Goal: Task Accomplishment & Management: Manage account settings

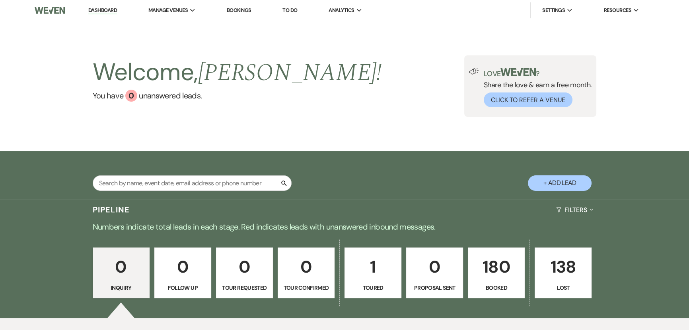
click at [207, 139] on div "Welcome, Gina ! You have 0 unanswered lead s . Love ? Share the love & earn a f…" at bounding box center [344, 86] width 689 height 130
click at [500, 271] on p "180" at bounding box center [496, 266] width 47 height 27
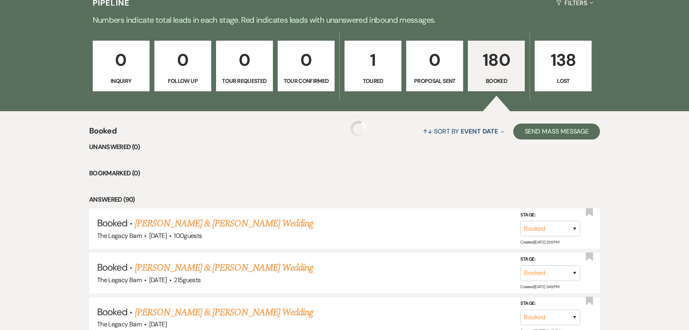
scroll to position [322, 0]
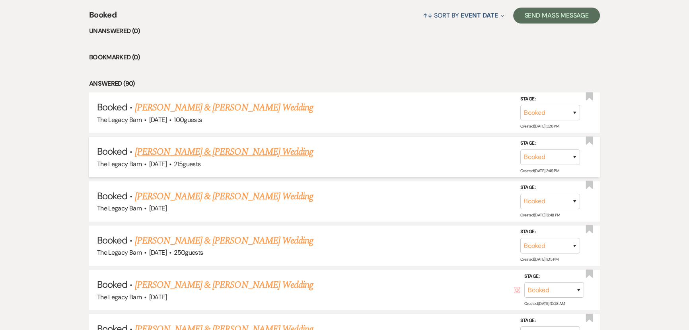
click at [183, 149] on link "[PERSON_NAME] & [PERSON_NAME] Wedding" at bounding box center [224, 151] width 178 height 14
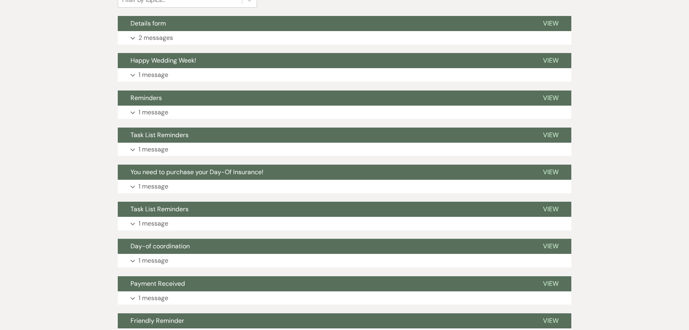
scroll to position [105, 0]
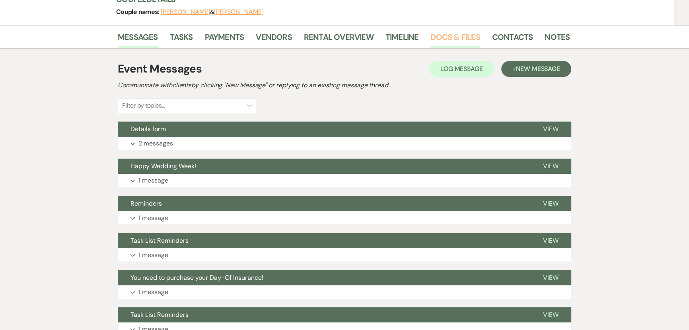
click at [457, 37] on link "Docs & Files" at bounding box center [455, 40] width 49 height 18
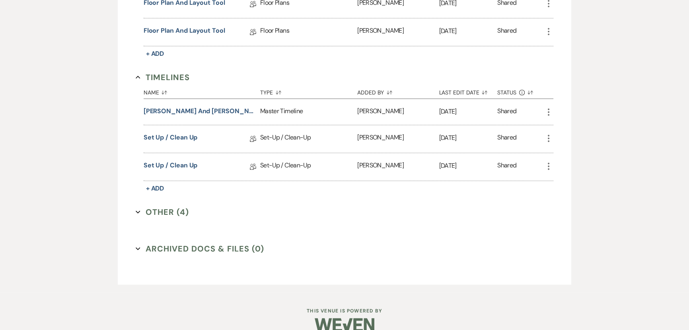
scroll to position [757, 0]
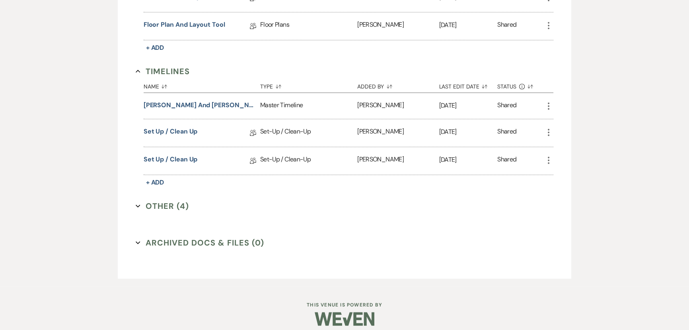
click at [170, 202] on button "Other (4) Expand" at bounding box center [162, 206] width 53 height 12
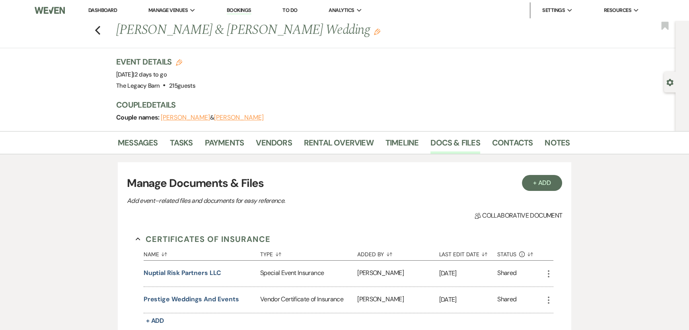
click at [111, 10] on link "Dashboard" at bounding box center [102, 10] width 29 height 7
